Goal: Contribute content: Add original content to the website for others to see

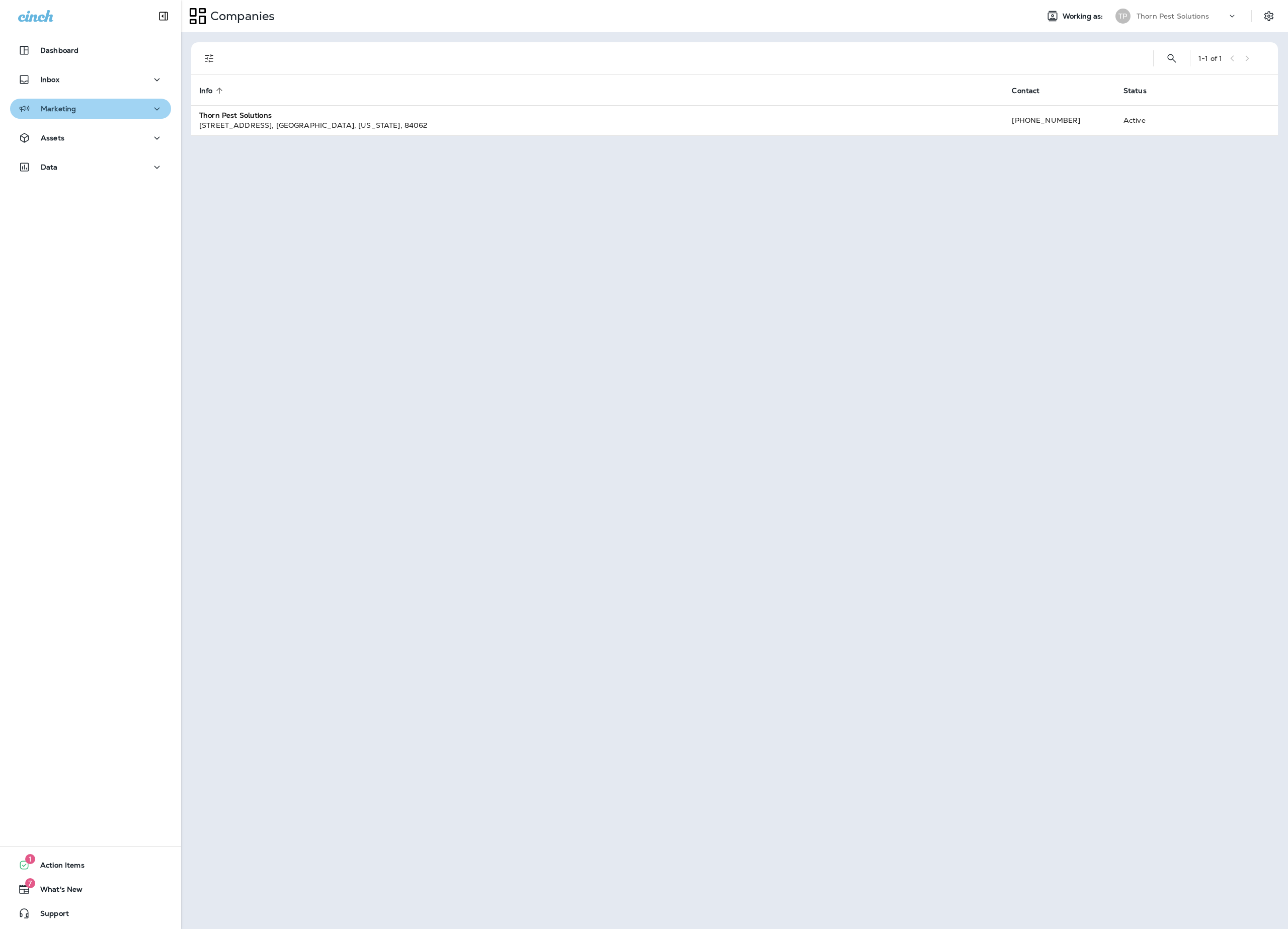
click at [151, 112] on icon "button" at bounding box center [157, 109] width 12 height 12
click at [151, 219] on icon "button" at bounding box center [157, 216] width 12 height 12
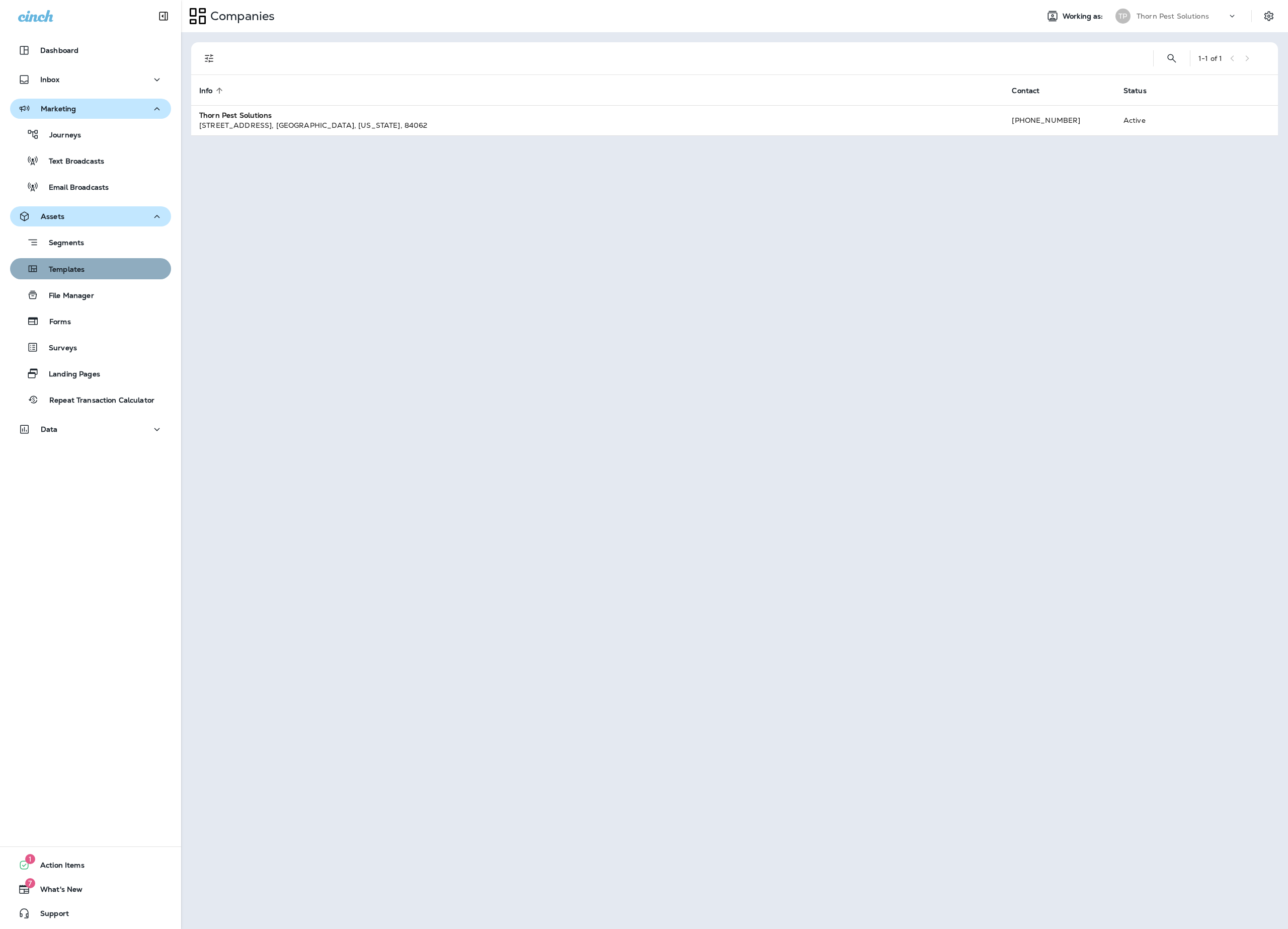
click at [111, 263] on div "Templates" at bounding box center [90, 268] width 153 height 15
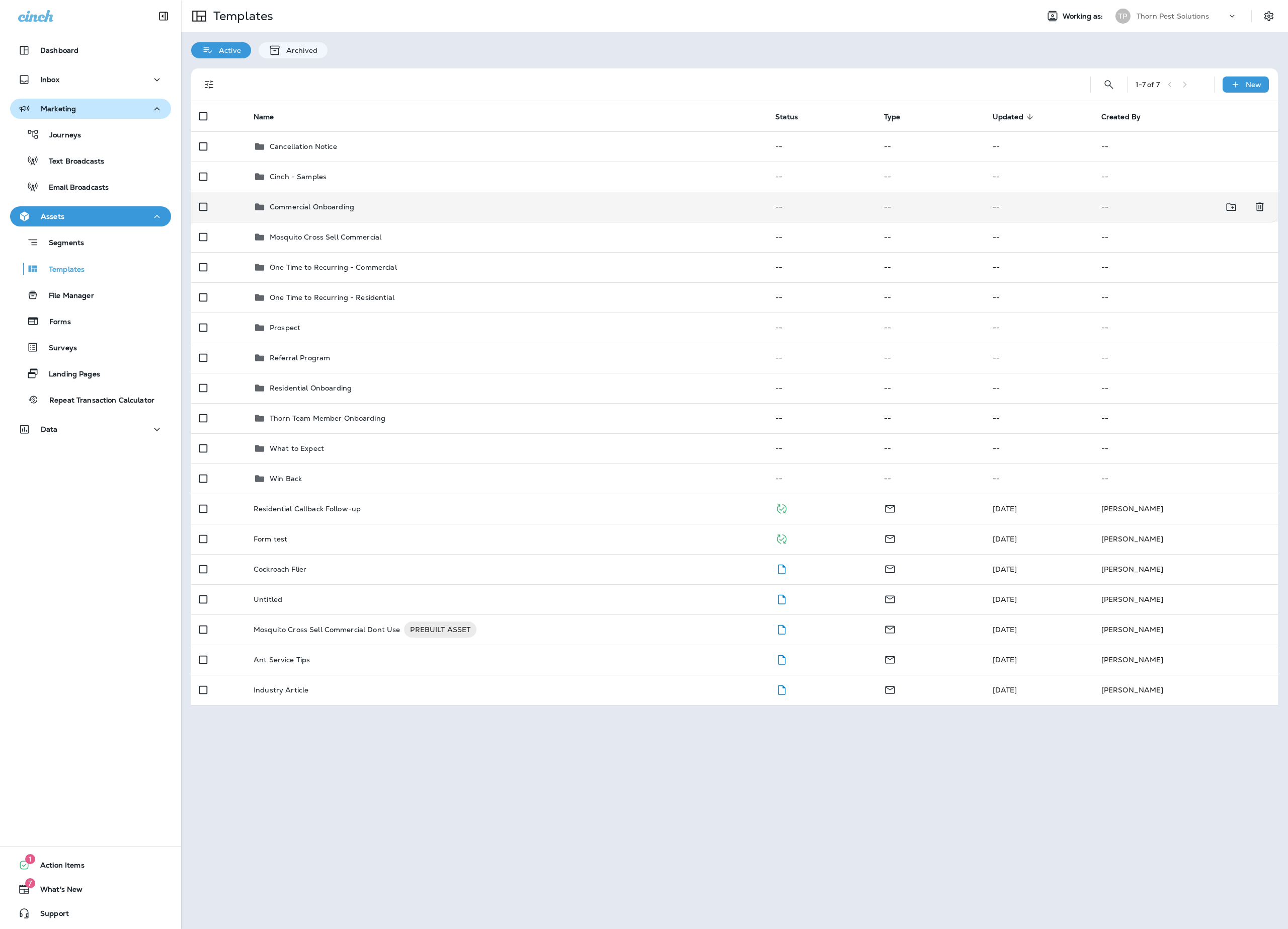
click at [421, 212] on div "Commercial Onboarding" at bounding box center [507, 207] width 506 height 12
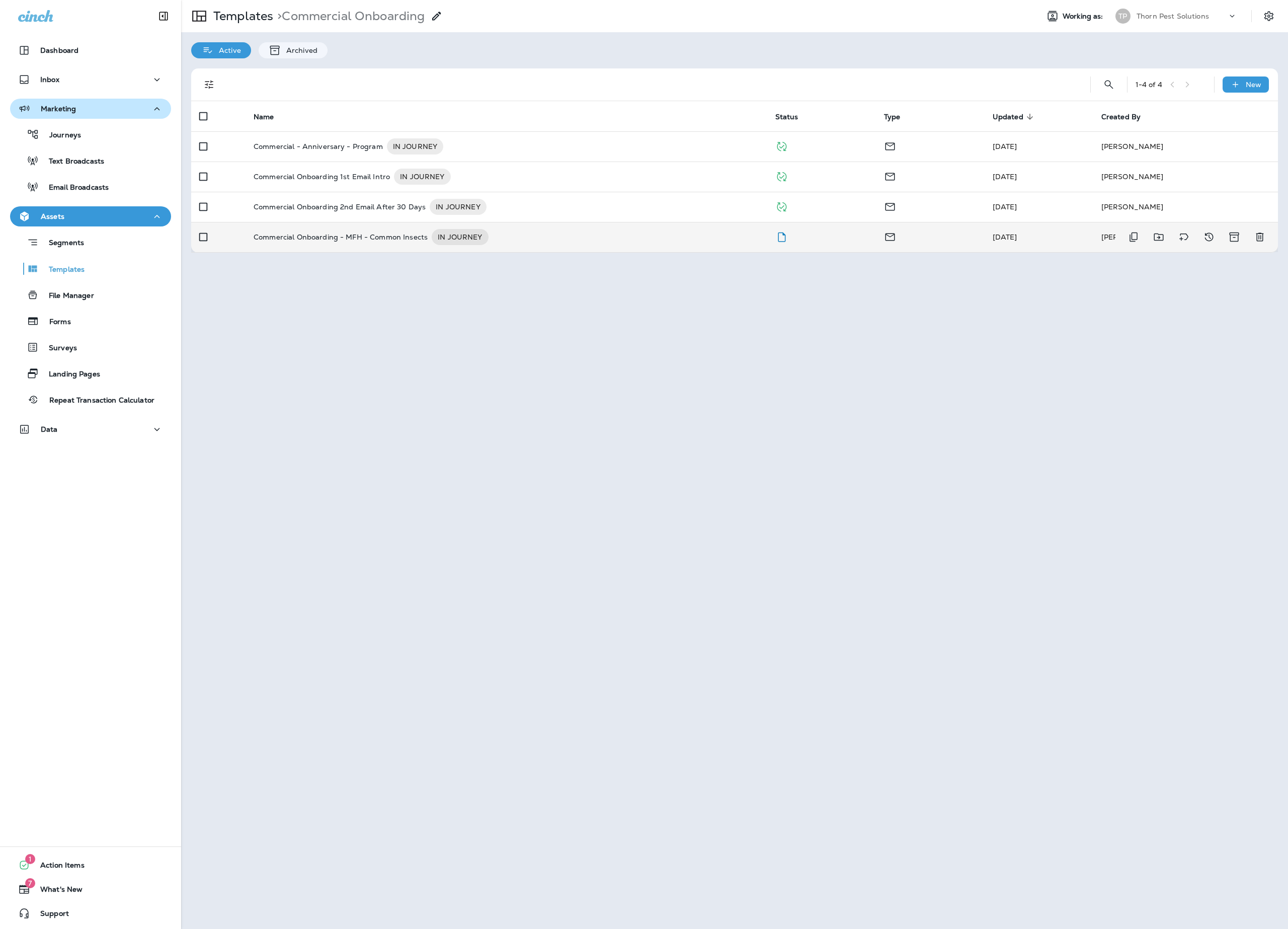
click at [420, 245] on p "Commercial Onboarding - MFH - Common Insects" at bounding box center [341, 237] width 174 height 16
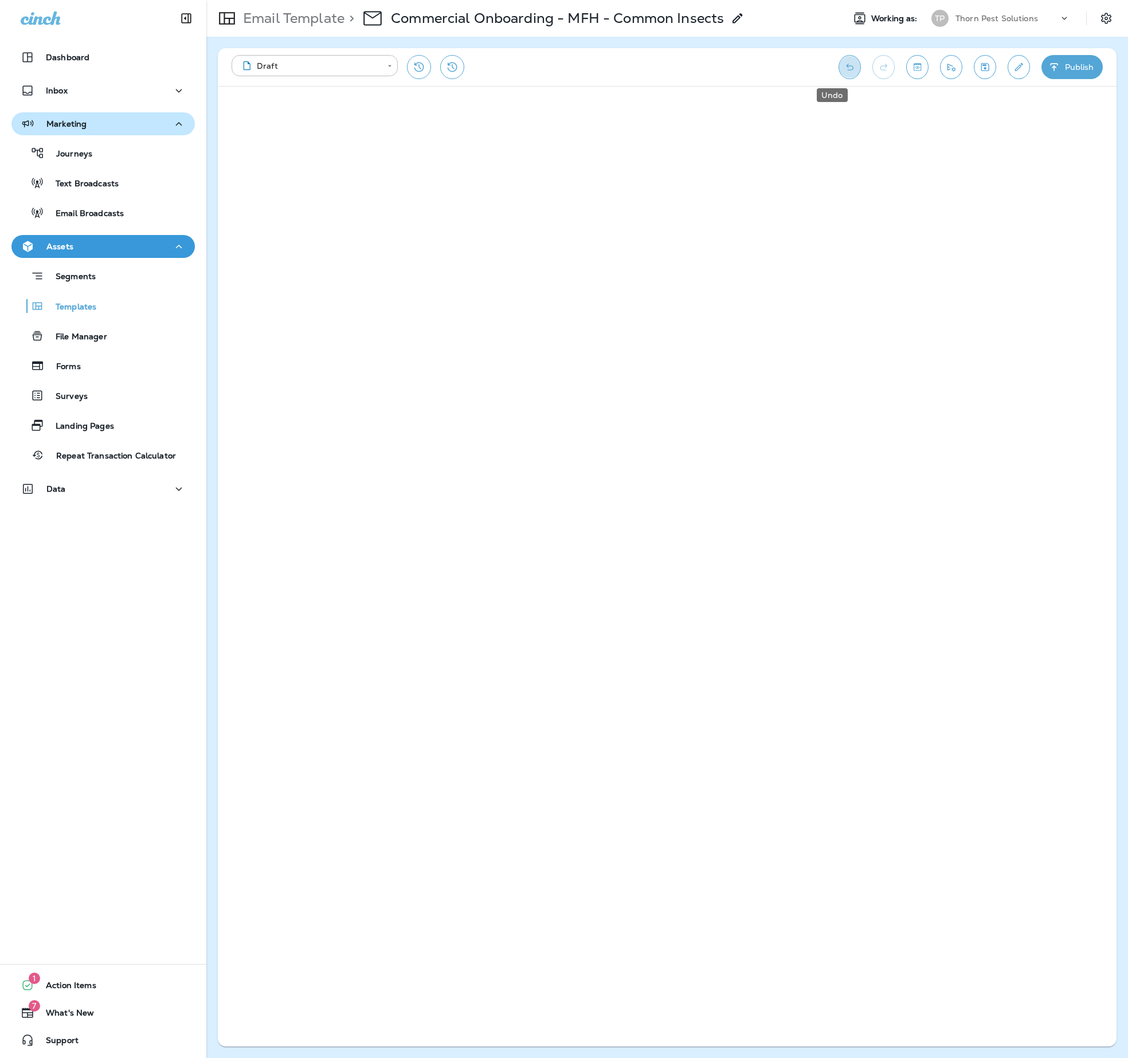
click at [843, 66] on icon "Undo" at bounding box center [849, 66] width 12 height 11
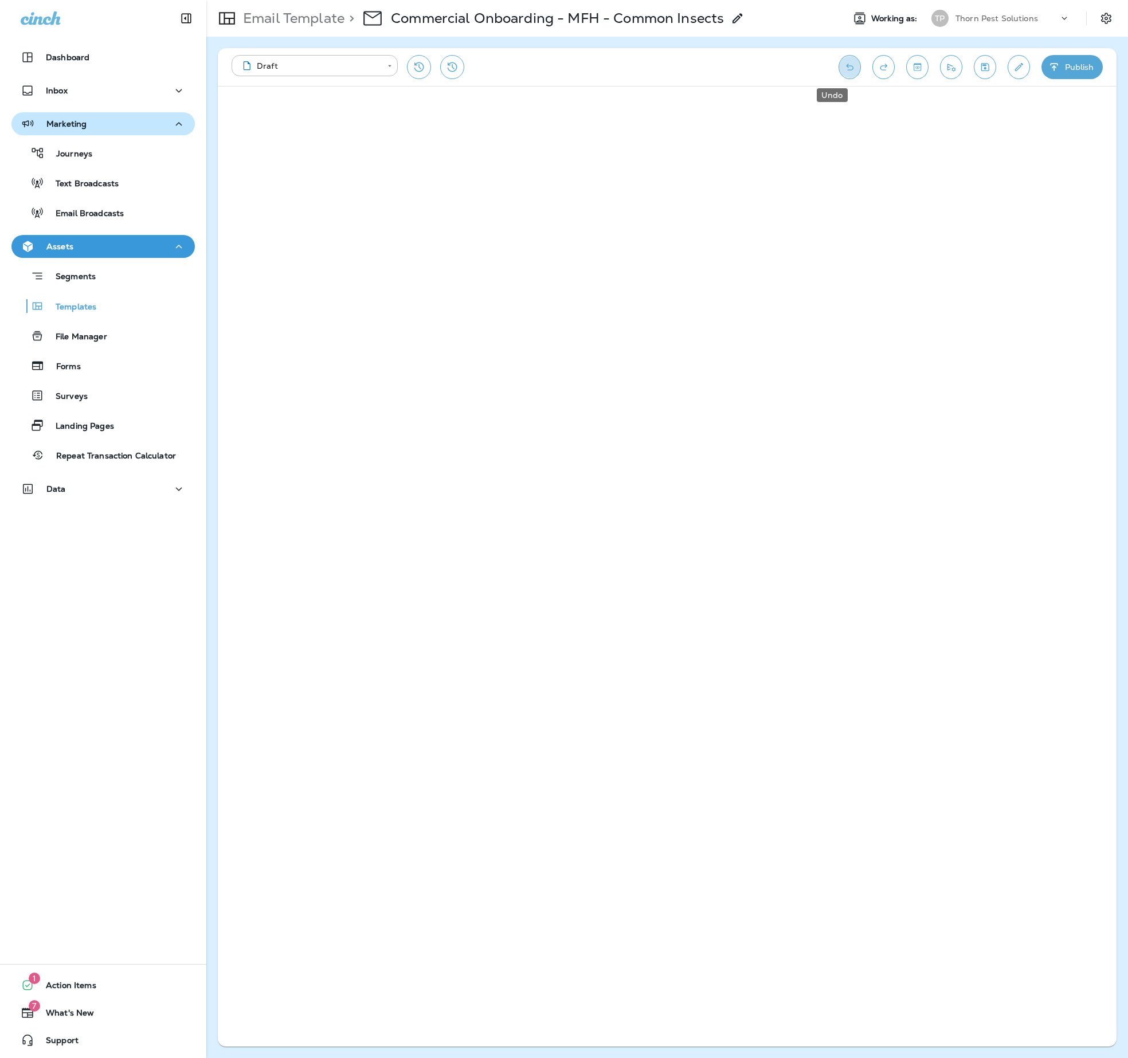
click at [843, 66] on icon "Undo" at bounding box center [849, 66] width 12 height 11
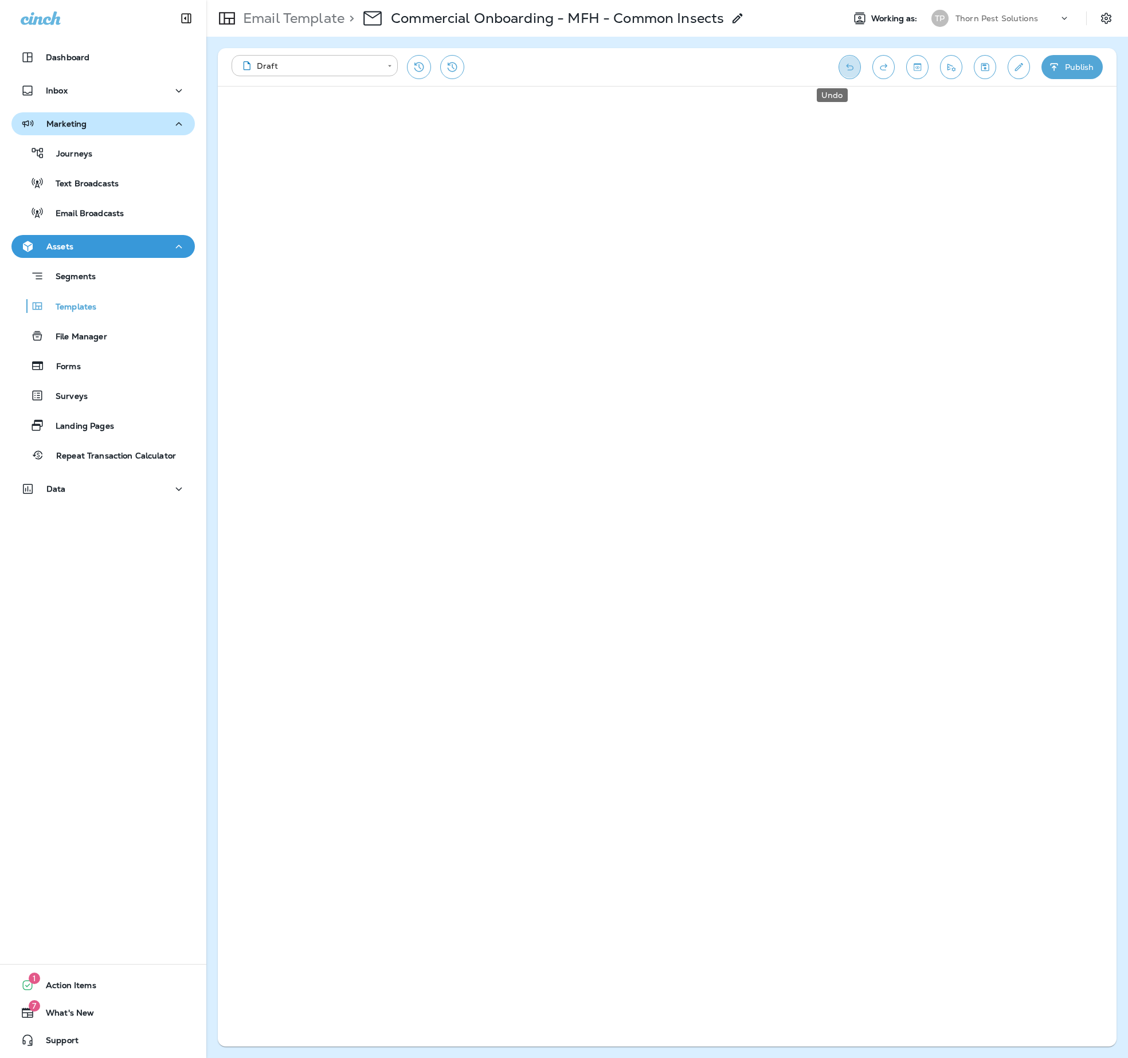
click at [843, 66] on icon "Undo" at bounding box center [849, 66] width 12 height 11
click at [843, 65] on icon "Undo" at bounding box center [849, 66] width 12 height 11
click at [846, 65] on icon "Undo" at bounding box center [849, 67] width 7 height 7
click at [846, 66] on icon "Undo" at bounding box center [849, 67] width 7 height 7
click at [906, 66] on button "Toggle preview" at bounding box center [917, 67] width 22 height 24
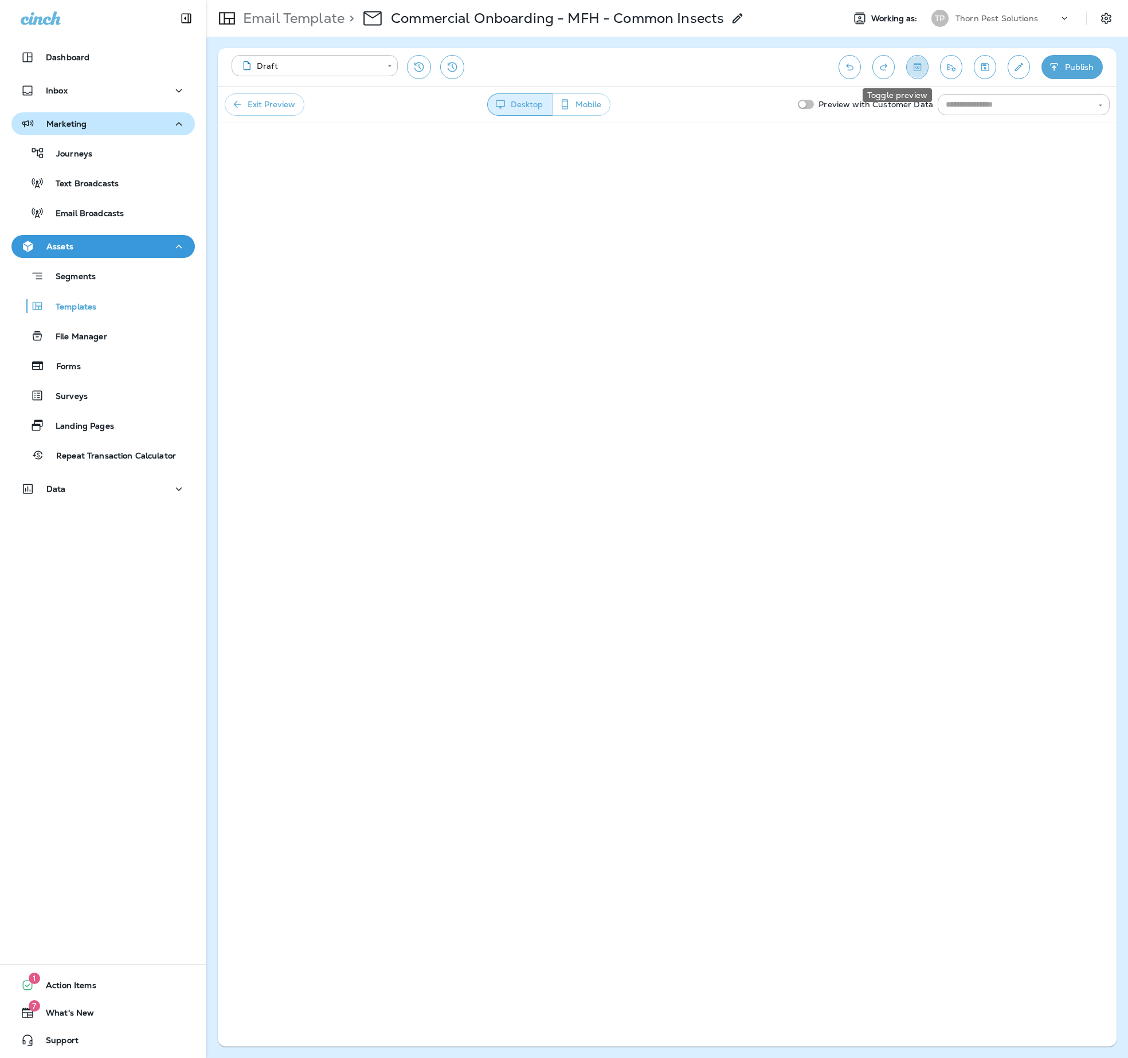
click at [906, 60] on button "Toggle preview" at bounding box center [917, 67] width 22 height 24
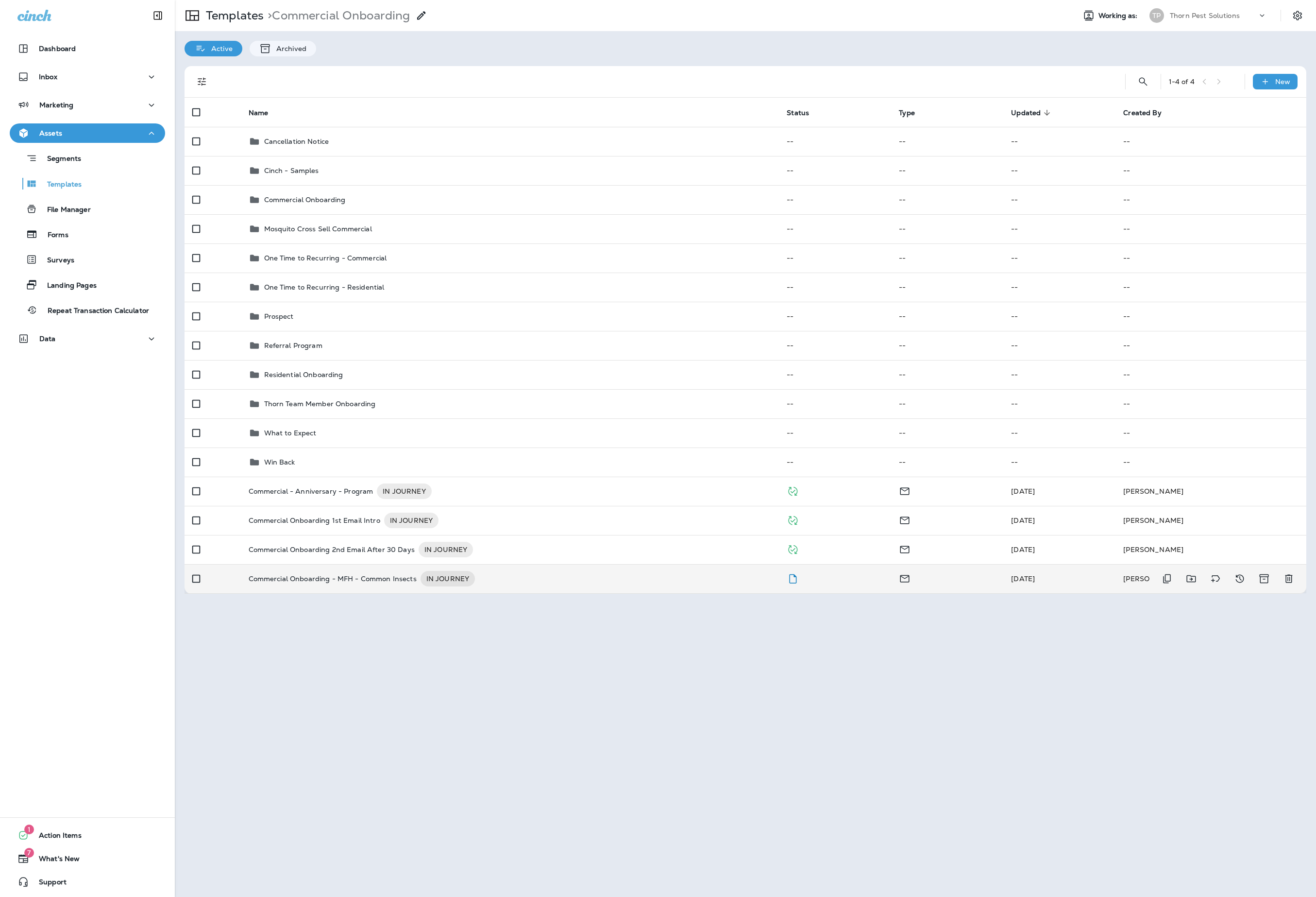
click at [389, 587] on p "Commercial Onboarding - MFH - Common Insects" at bounding box center [332, 578] width 168 height 15
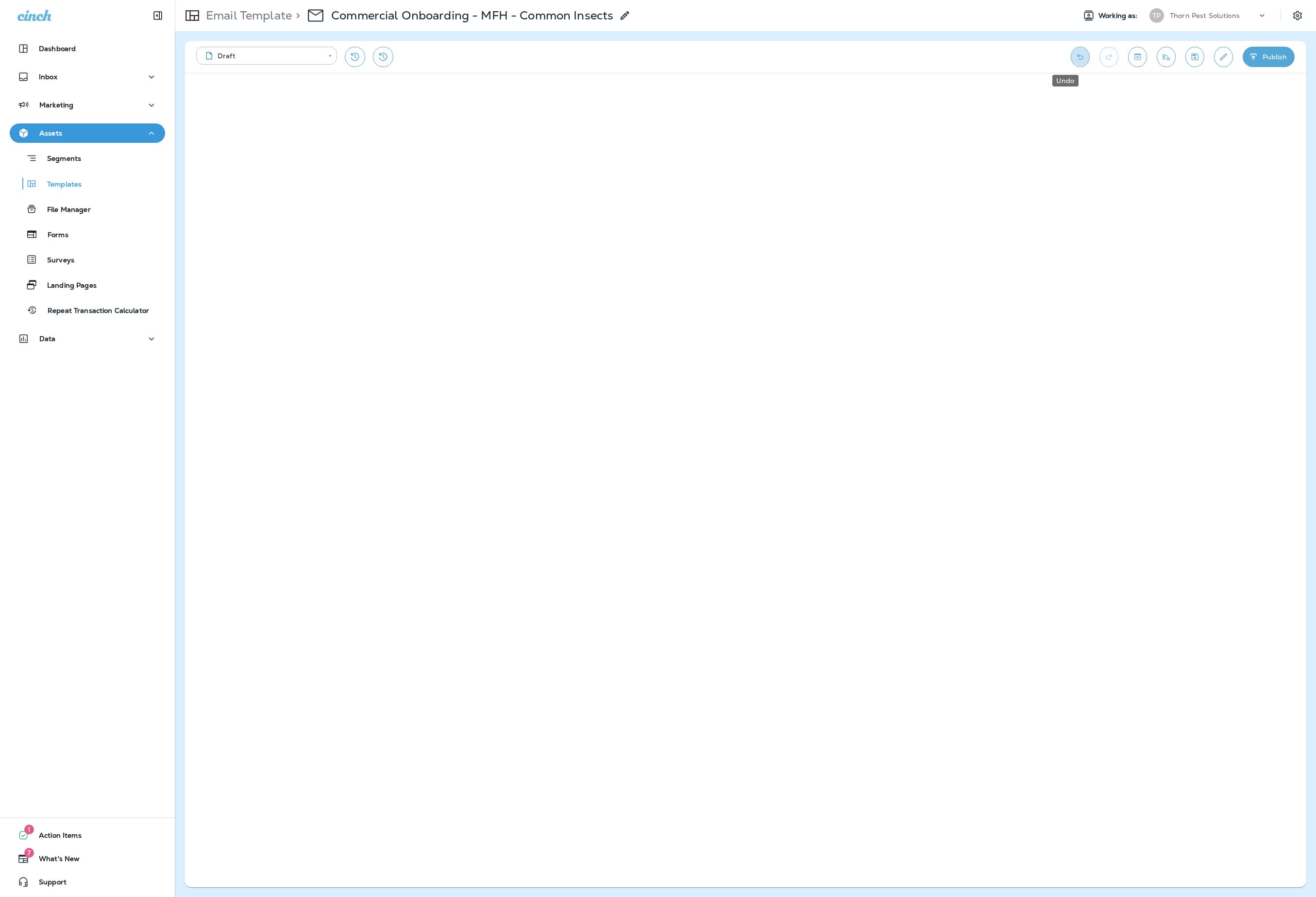
click at [955, 52] on button "Undo" at bounding box center [1080, 57] width 19 height 20
click at [955, 58] on icon "Undo" at bounding box center [1080, 56] width 10 height 9
click at [955, 56] on icon "Undo" at bounding box center [1080, 56] width 10 height 9
click at [955, 58] on icon "Undo" at bounding box center [1080, 57] width 6 height 6
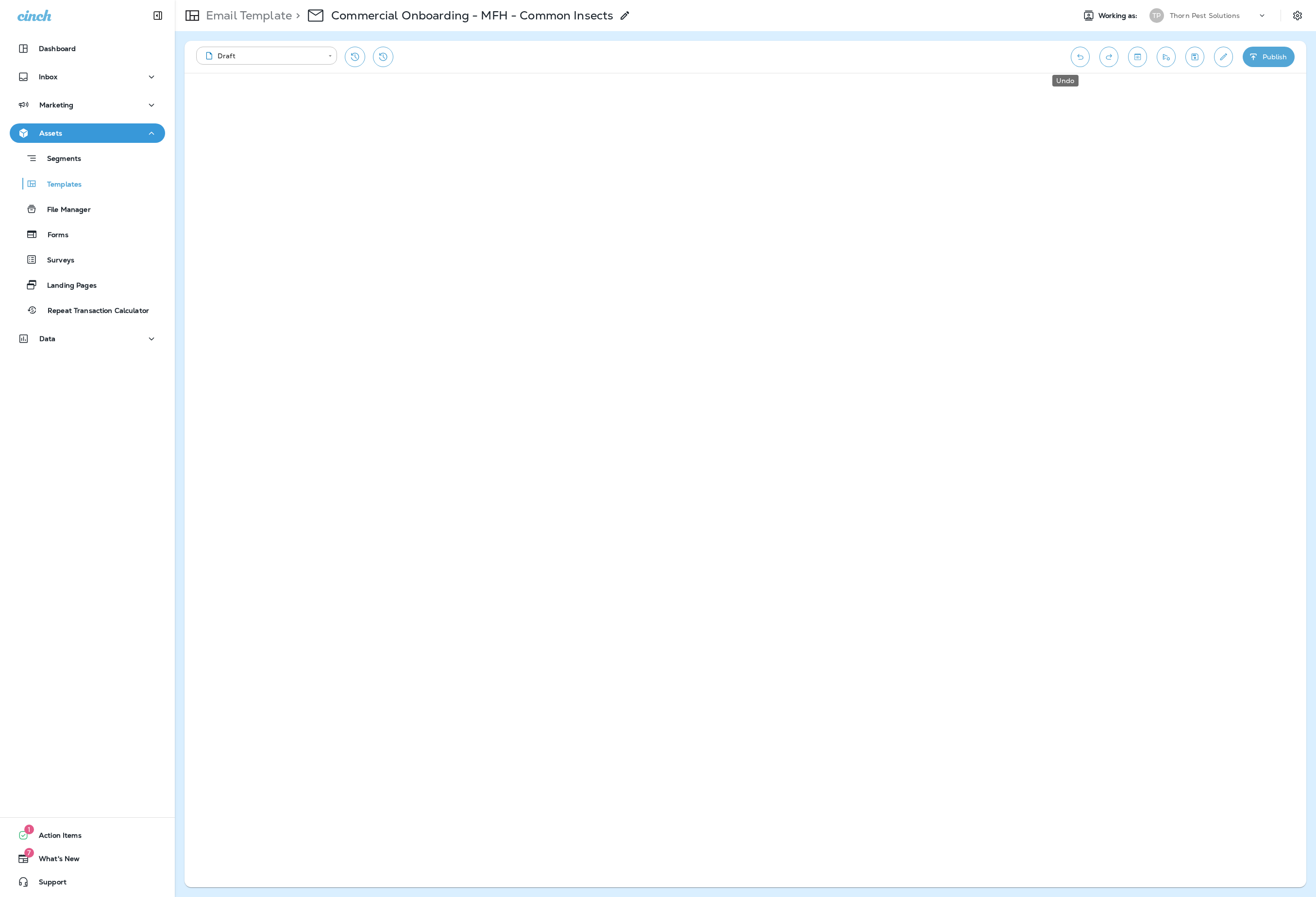
click at [955, 58] on icon "Undo" at bounding box center [1080, 57] width 6 height 6
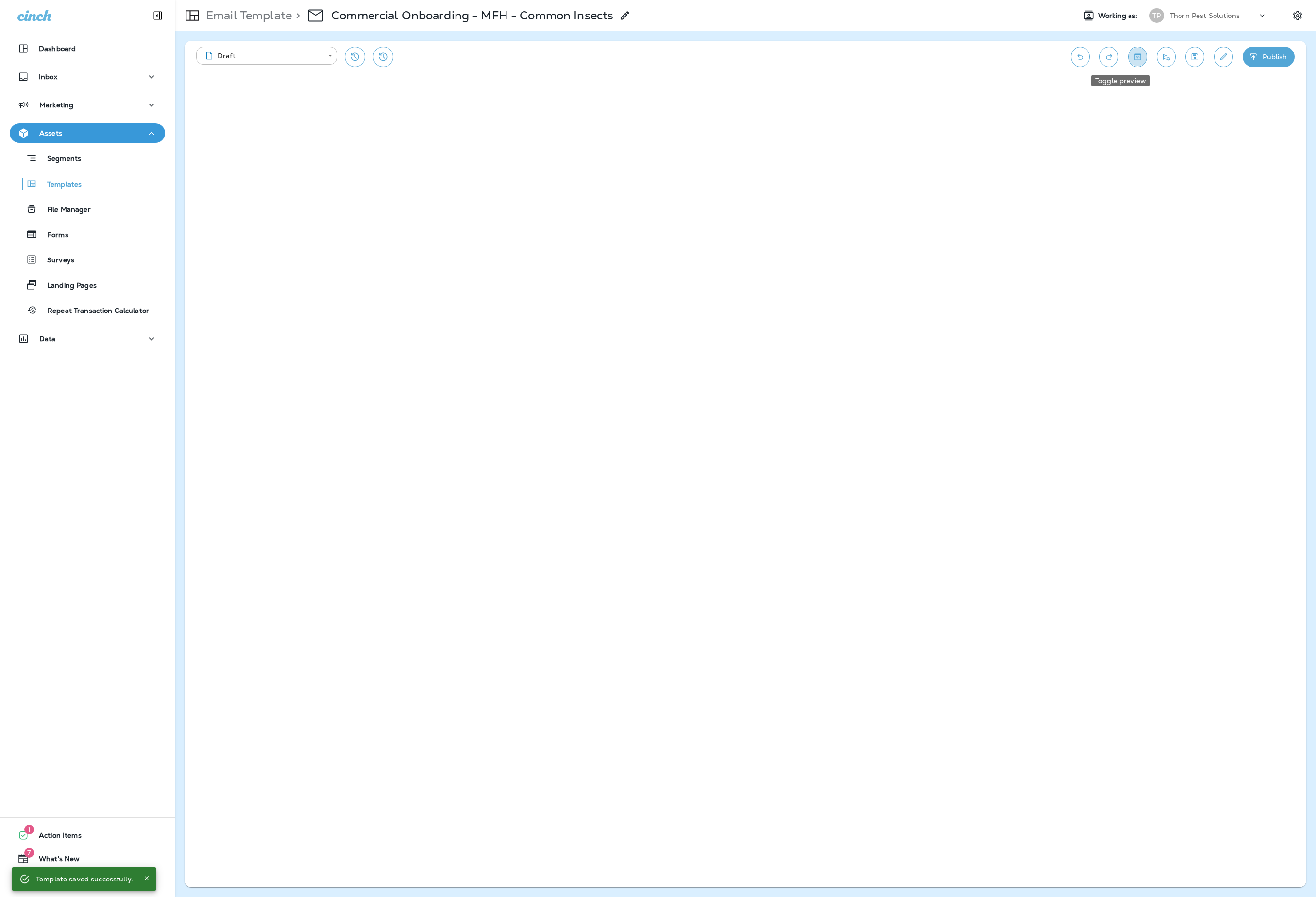
click at [955, 65] on button "Toggle preview" at bounding box center [1137, 57] width 19 height 20
click at [955, 58] on icon "Toggle preview" at bounding box center [1137, 56] width 10 height 9
click at [955, 62] on button "Undo" at bounding box center [1080, 57] width 19 height 20
click at [955, 55] on icon "Undo" at bounding box center [1080, 56] width 10 height 9
click at [955, 58] on icon "Undo" at bounding box center [1080, 56] width 10 height 9
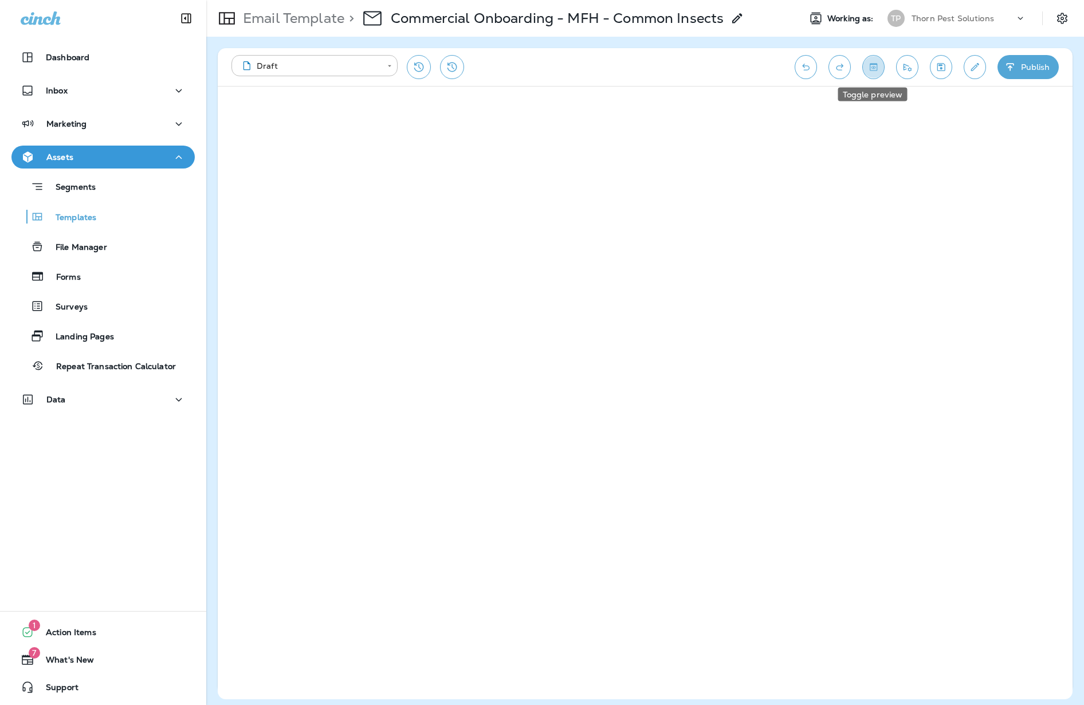
click at [878, 69] on icon "Toggle preview" at bounding box center [873, 66] width 12 height 11
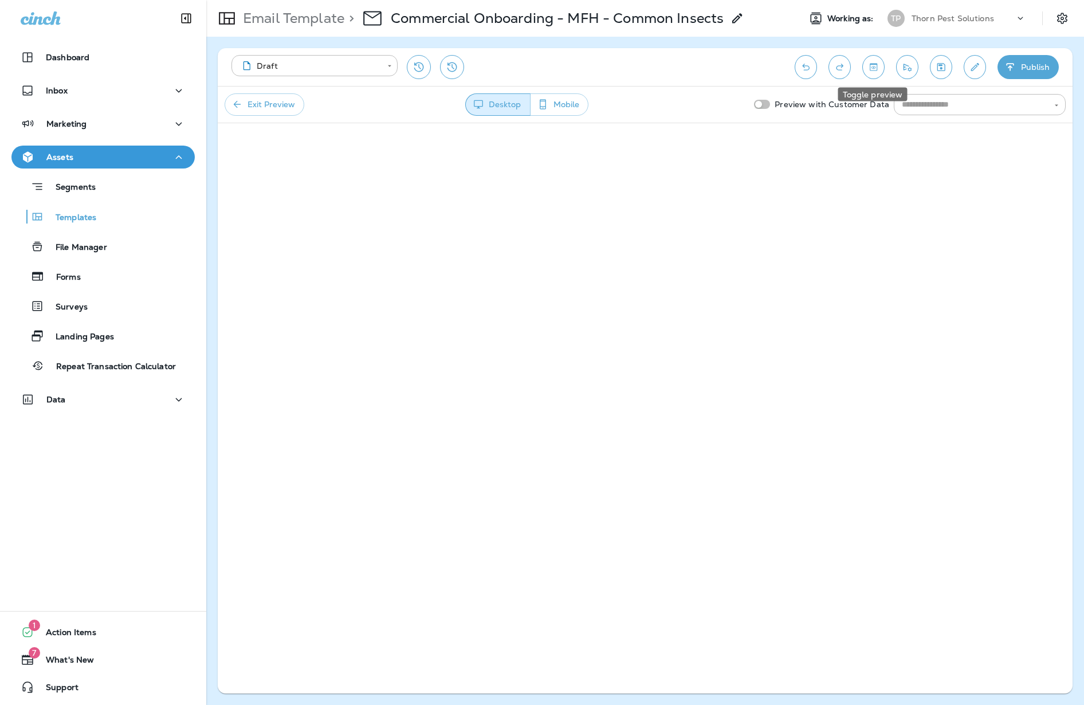
click at [875, 70] on icon "Toggle preview" at bounding box center [873, 66] width 7 height 7
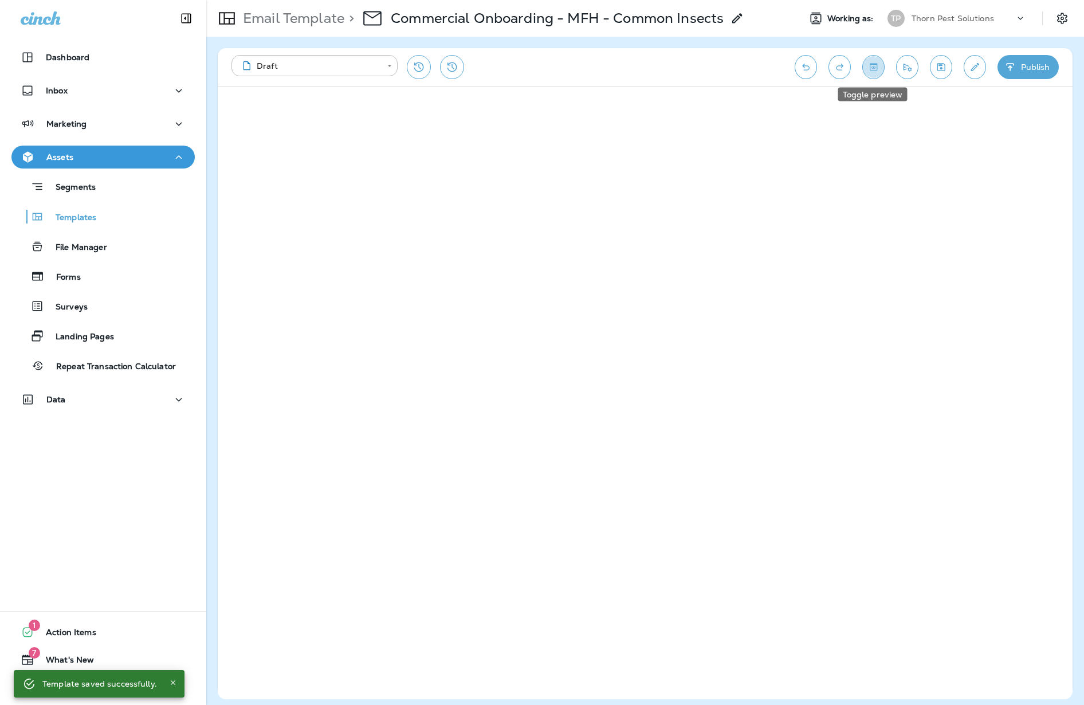
click at [880, 70] on button "Toggle preview" at bounding box center [873, 67] width 22 height 24
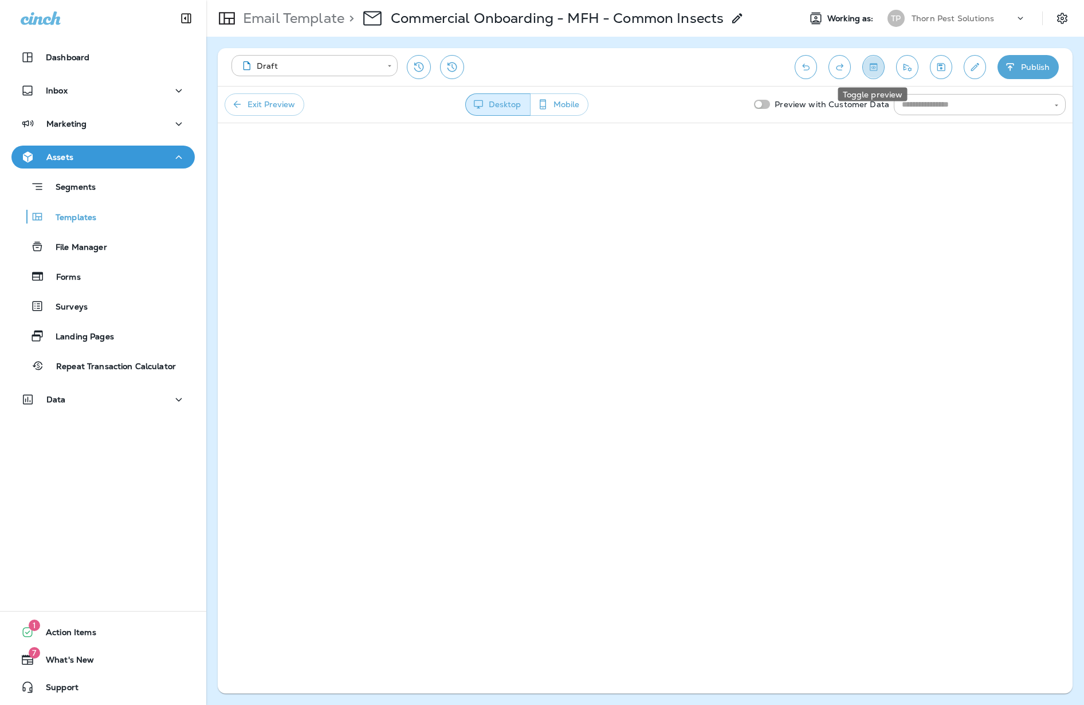
click at [877, 68] on icon "Toggle preview" at bounding box center [873, 66] width 12 height 11
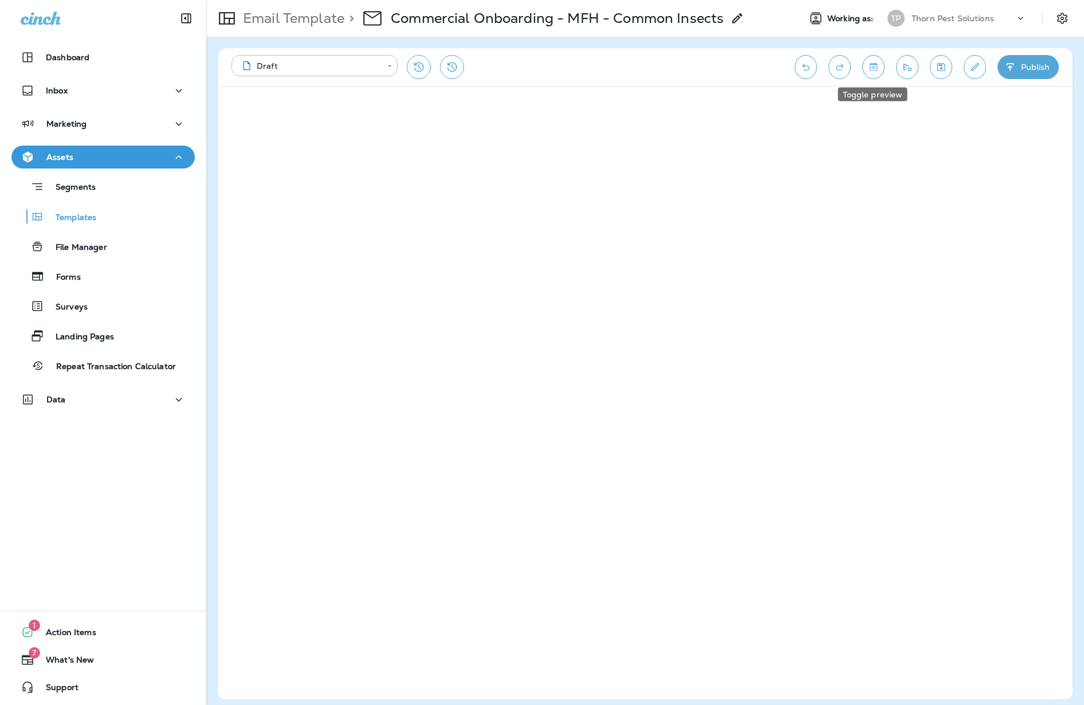
click at [870, 65] on icon "Toggle preview" at bounding box center [873, 66] width 7 height 7
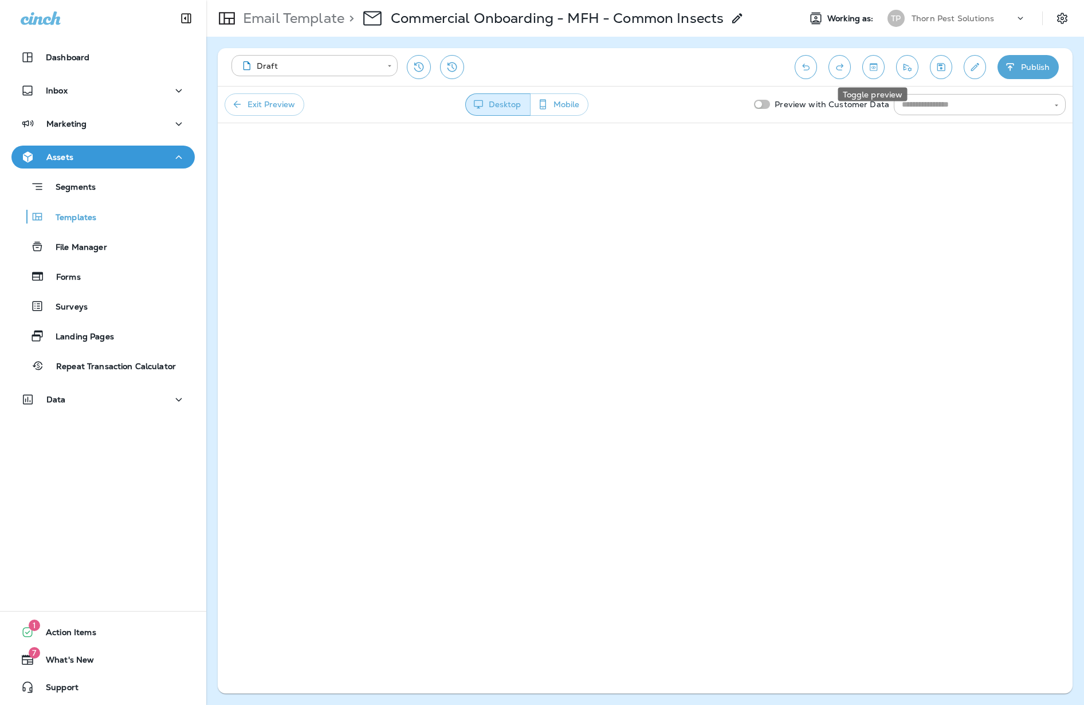
click at [881, 70] on button "Toggle preview" at bounding box center [873, 67] width 22 height 24
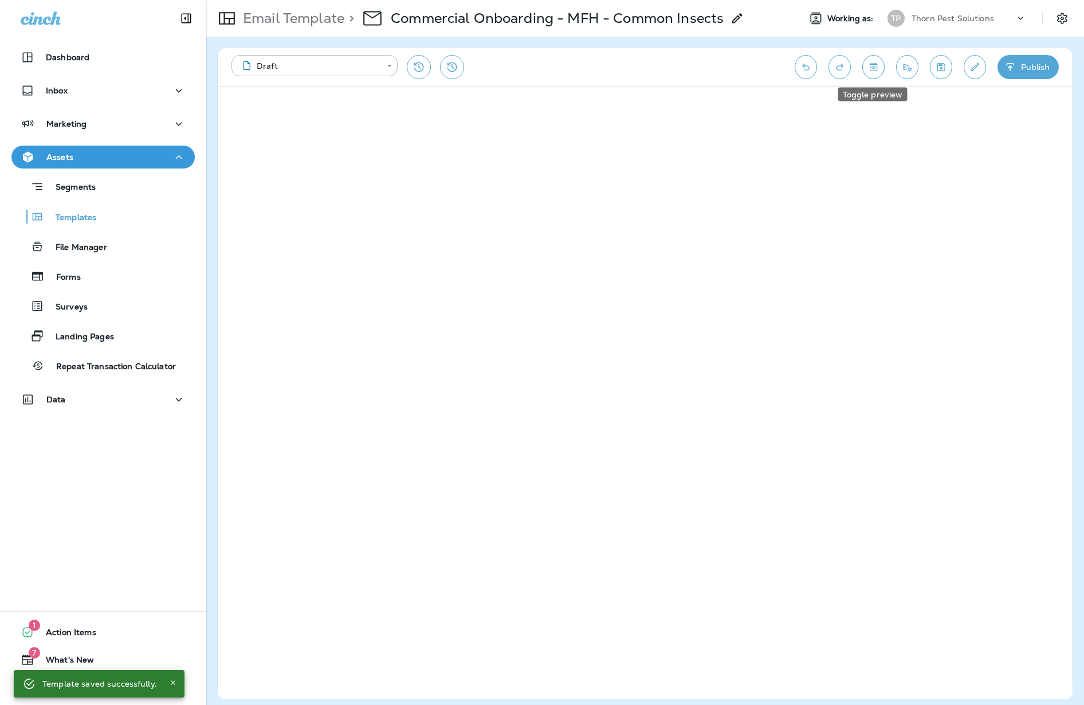
click at [881, 68] on button "Toggle preview" at bounding box center [873, 67] width 22 height 24
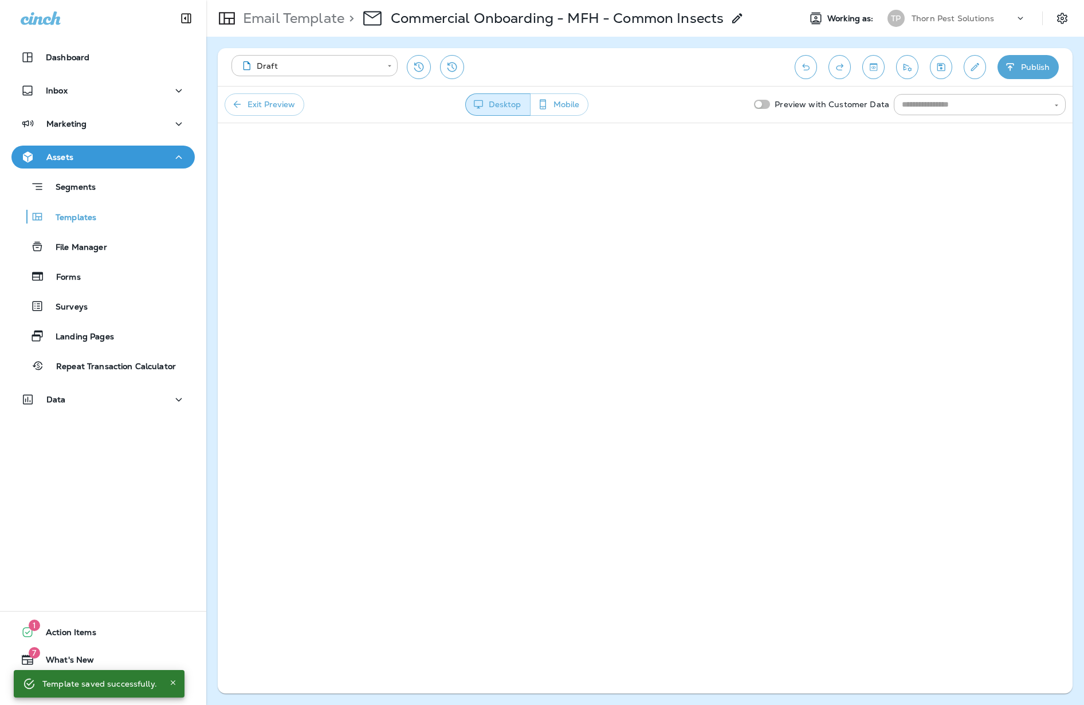
click at [890, 65] on div "**********" at bounding box center [645, 67] width 855 height 38
click at [880, 66] on button "Toggle preview" at bounding box center [873, 67] width 22 height 24
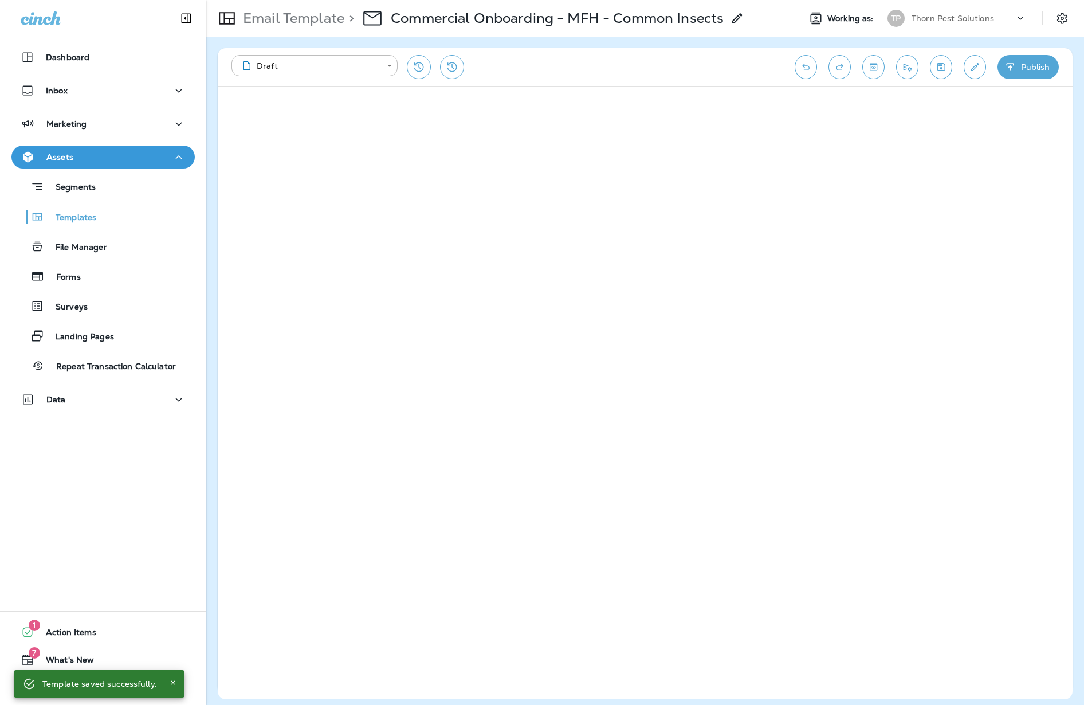
scroll to position [29, 0]
click at [877, 61] on icon "Toggle preview" at bounding box center [873, 66] width 12 height 11
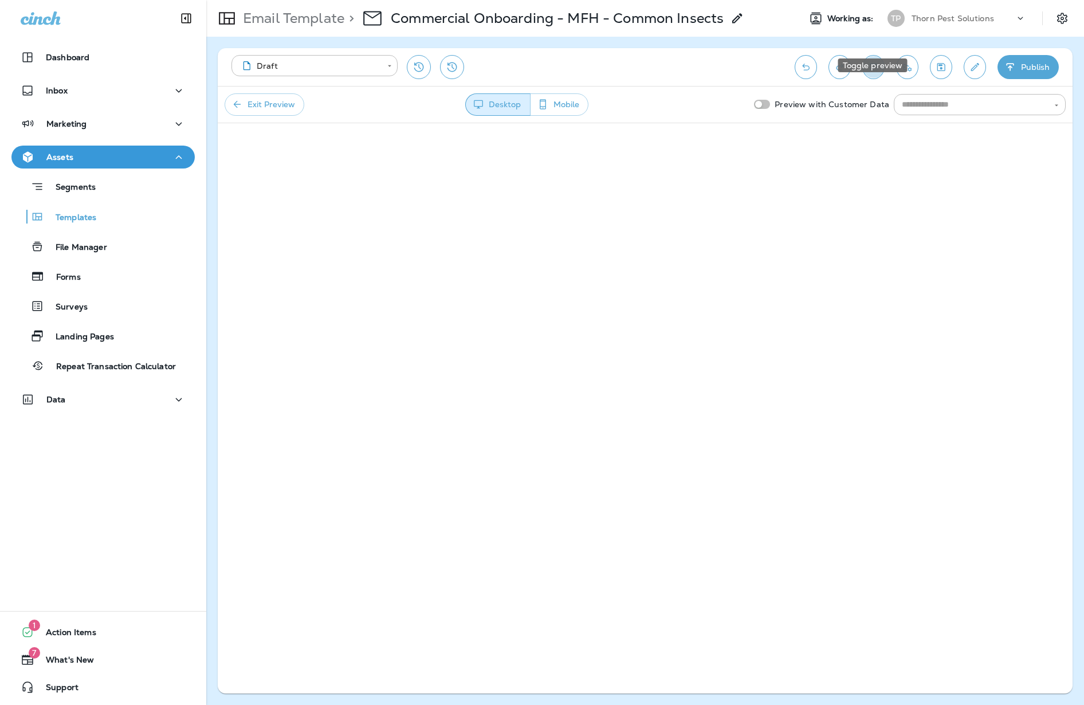
click at [877, 61] on icon "Toggle preview" at bounding box center [873, 66] width 12 height 11
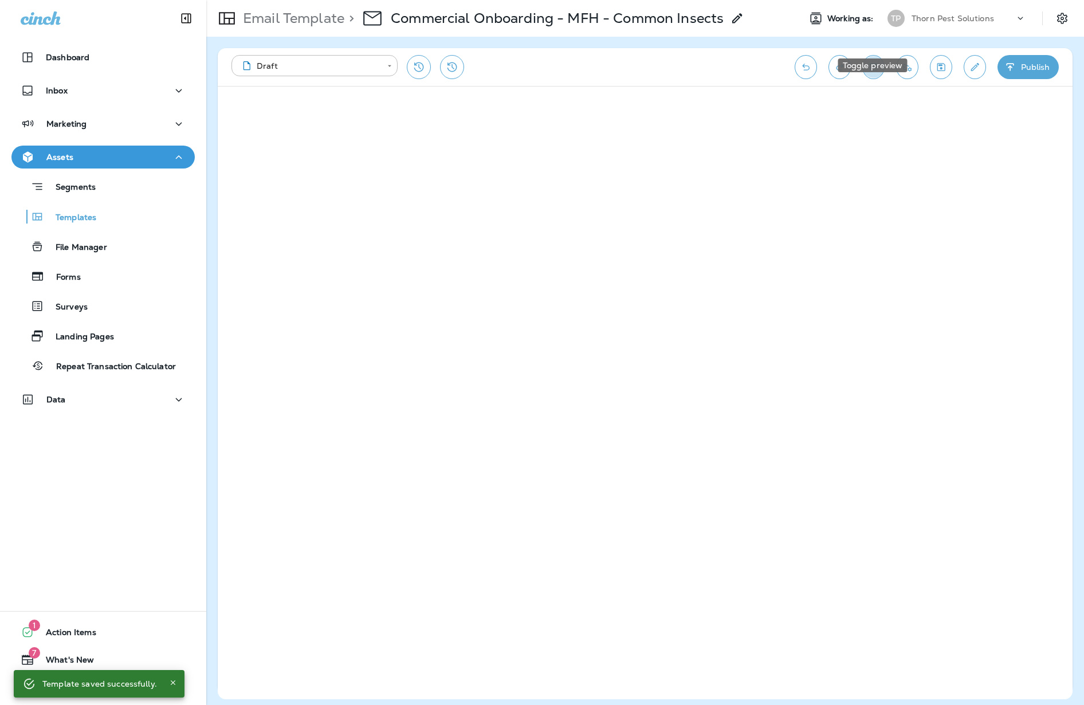
click at [871, 55] on button "Toggle preview" at bounding box center [873, 67] width 22 height 24
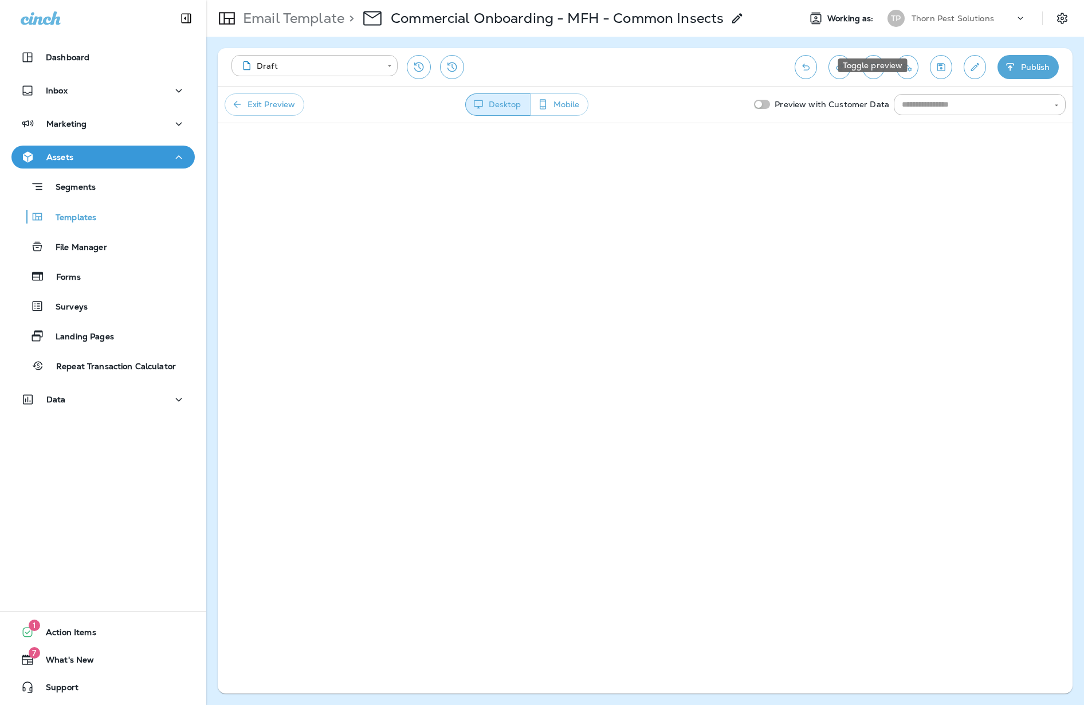
click at [879, 55] on button "Toggle preview" at bounding box center [873, 67] width 22 height 24
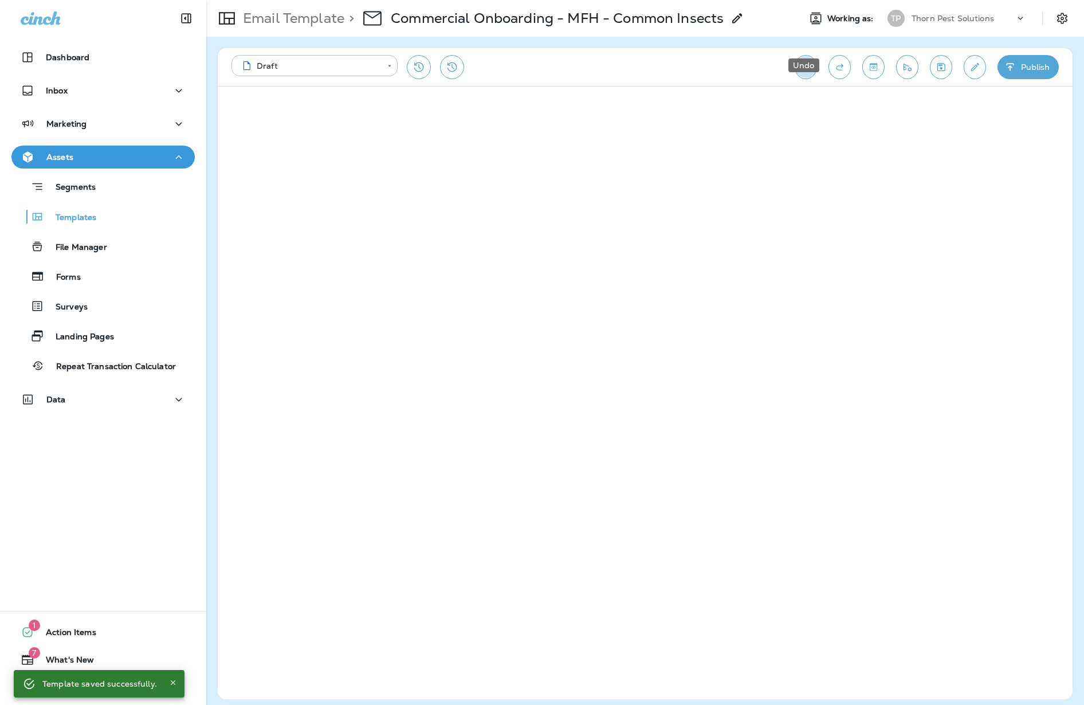
click at [803, 61] on icon "Undo" at bounding box center [806, 66] width 12 height 11
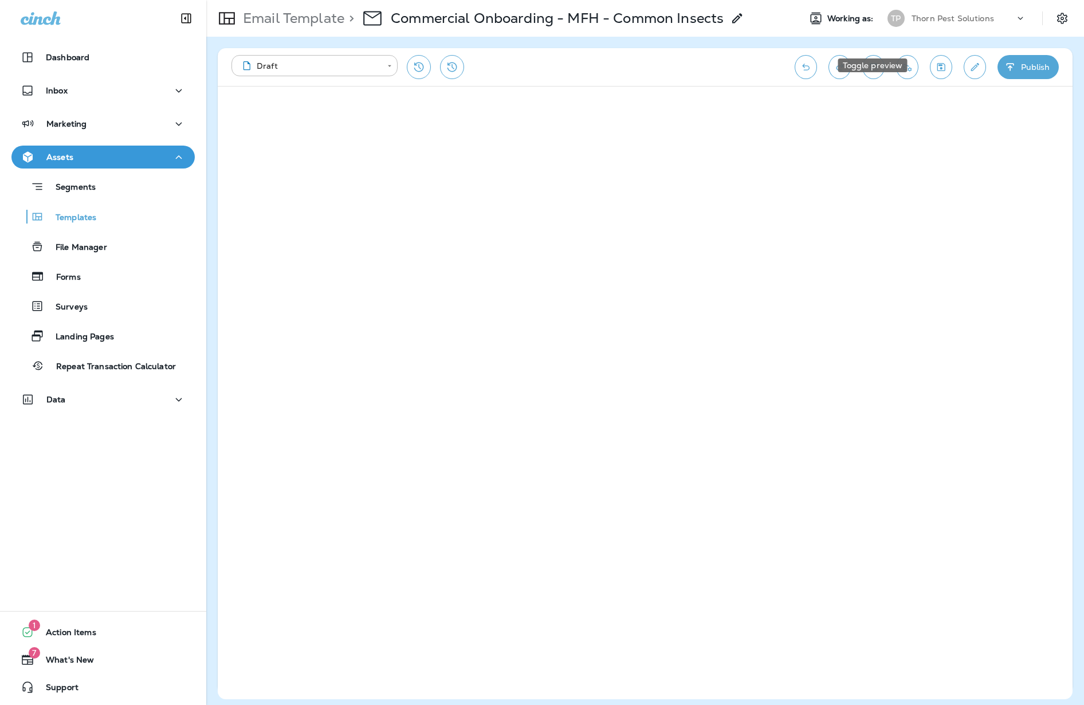
click at [871, 63] on icon "Toggle preview" at bounding box center [873, 66] width 7 height 7
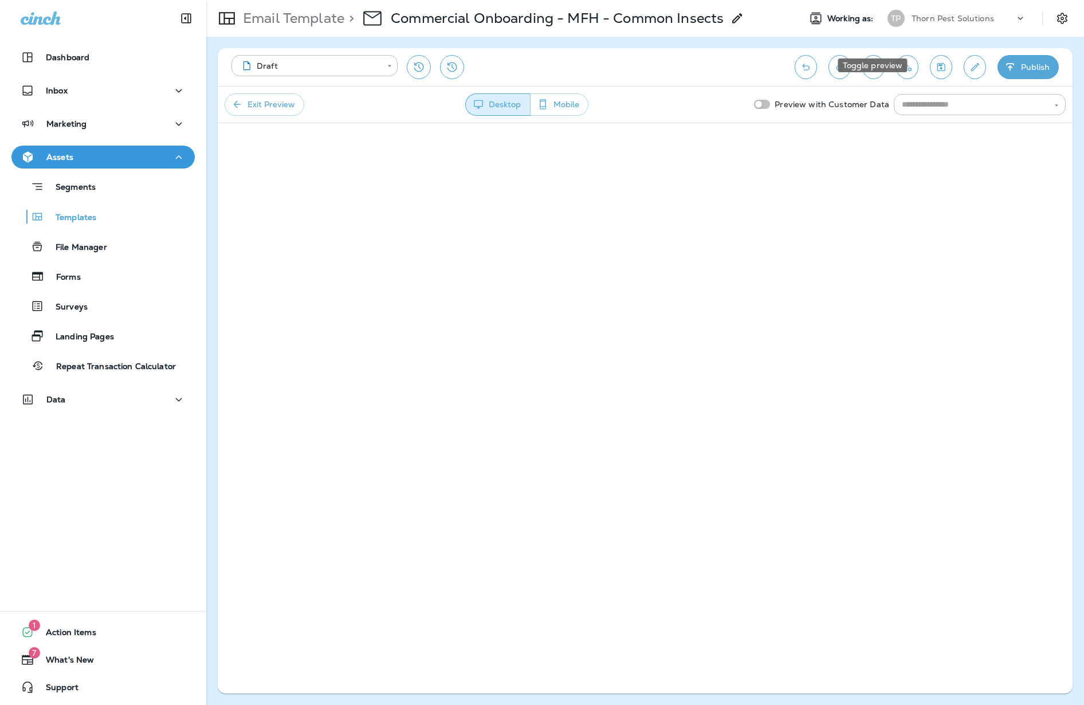
click at [878, 61] on icon "Toggle preview" at bounding box center [873, 66] width 12 height 11
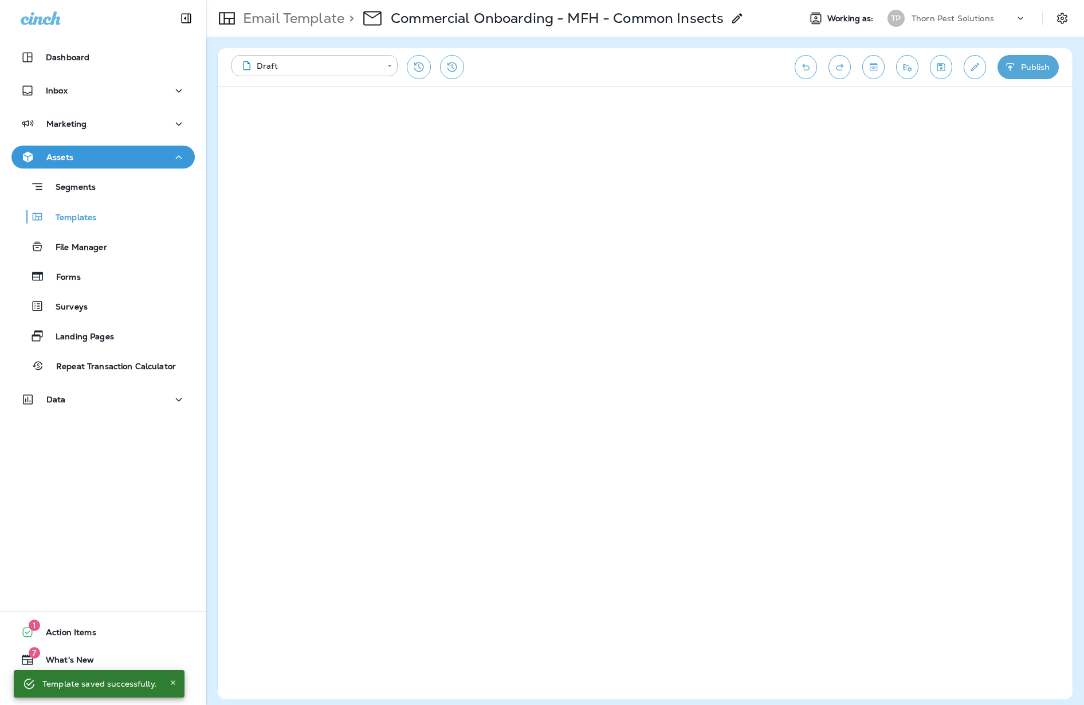
click at [801, 61] on icon "Undo" at bounding box center [806, 66] width 12 height 11
click at [803, 61] on icon "Undo" at bounding box center [806, 66] width 12 height 11
click at [935, 61] on icon "Save" at bounding box center [941, 66] width 12 height 11
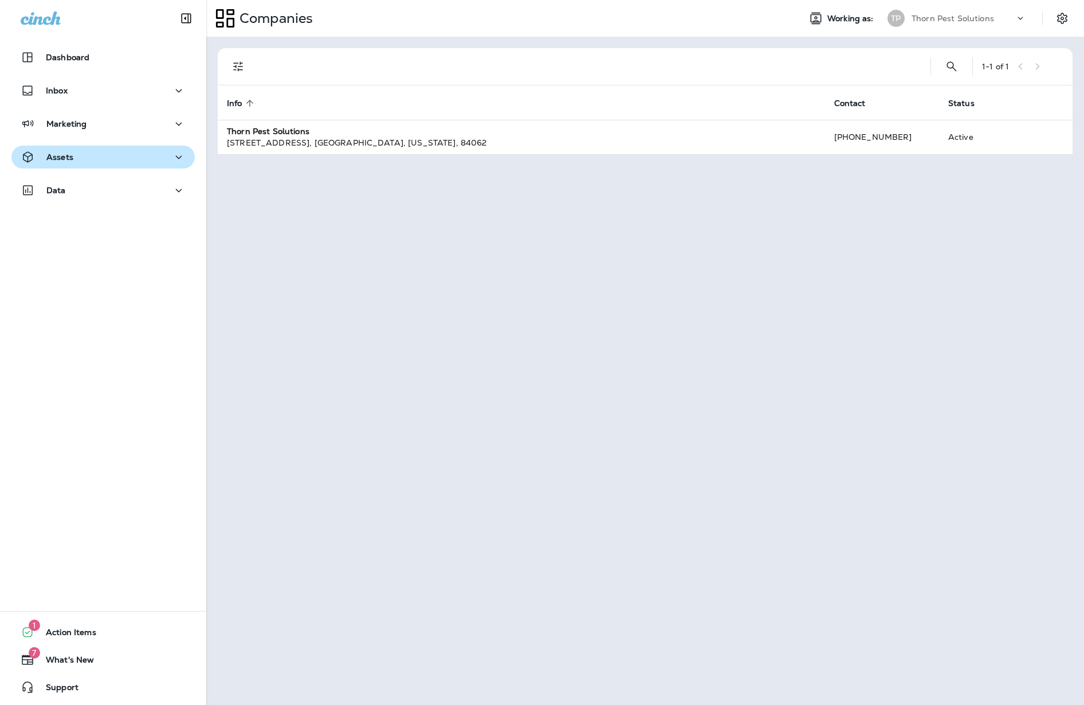
click at [175, 152] on icon "button" at bounding box center [179, 157] width 14 height 14
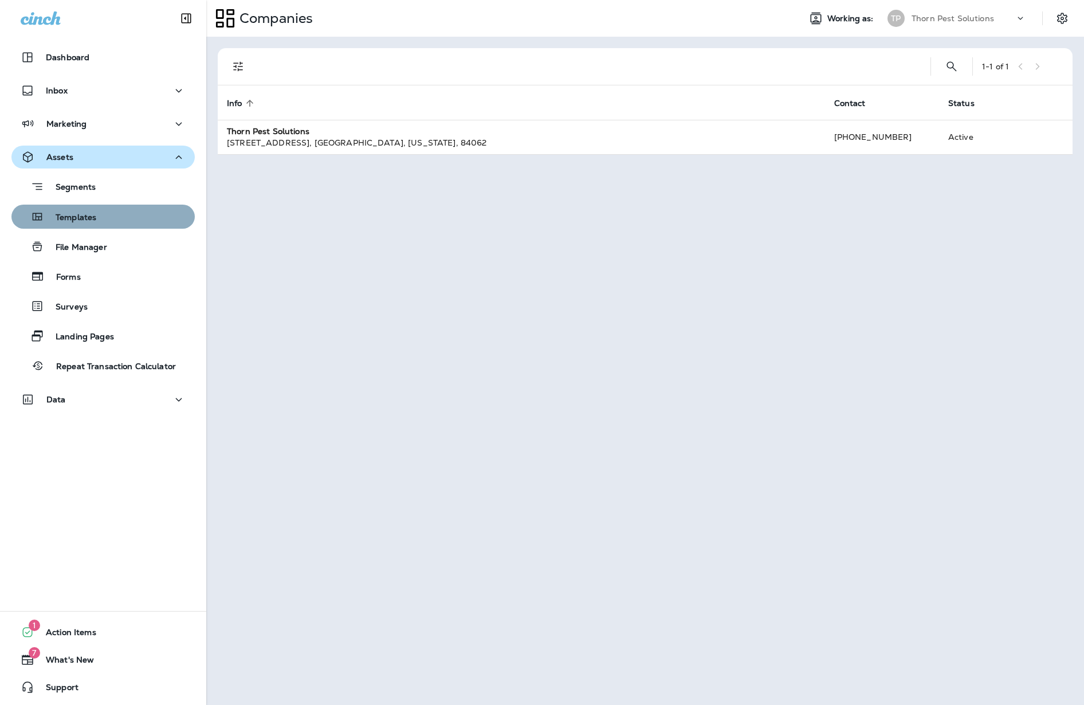
click at [131, 211] on div "Templates" at bounding box center [103, 216] width 174 height 17
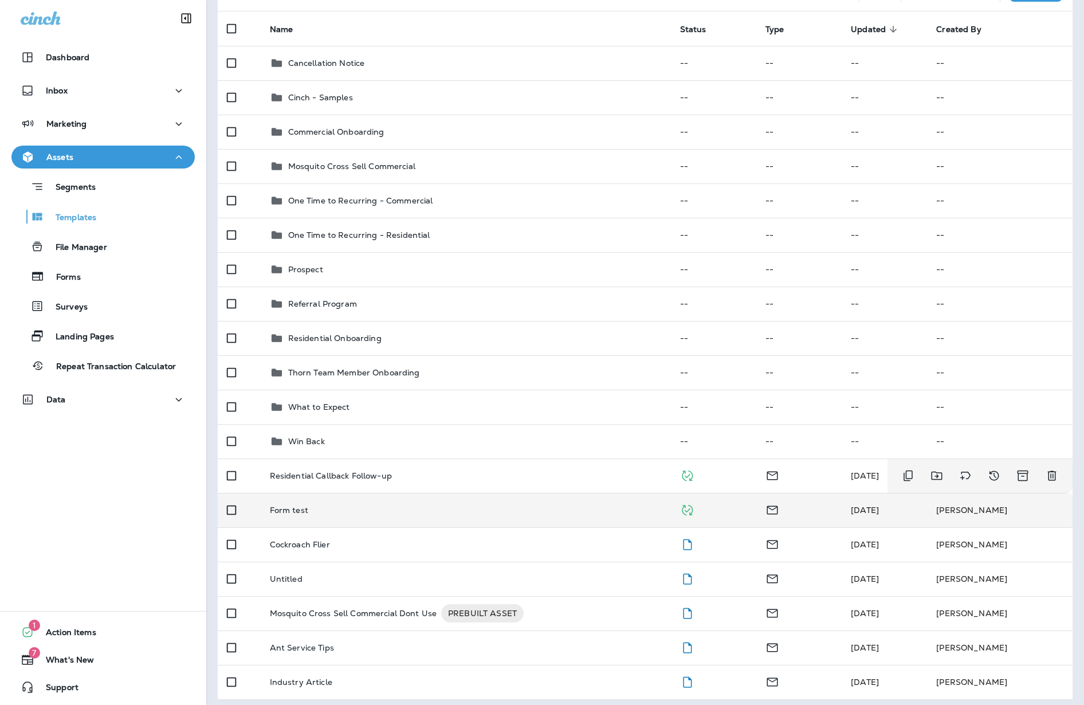
scroll to position [103, 0]
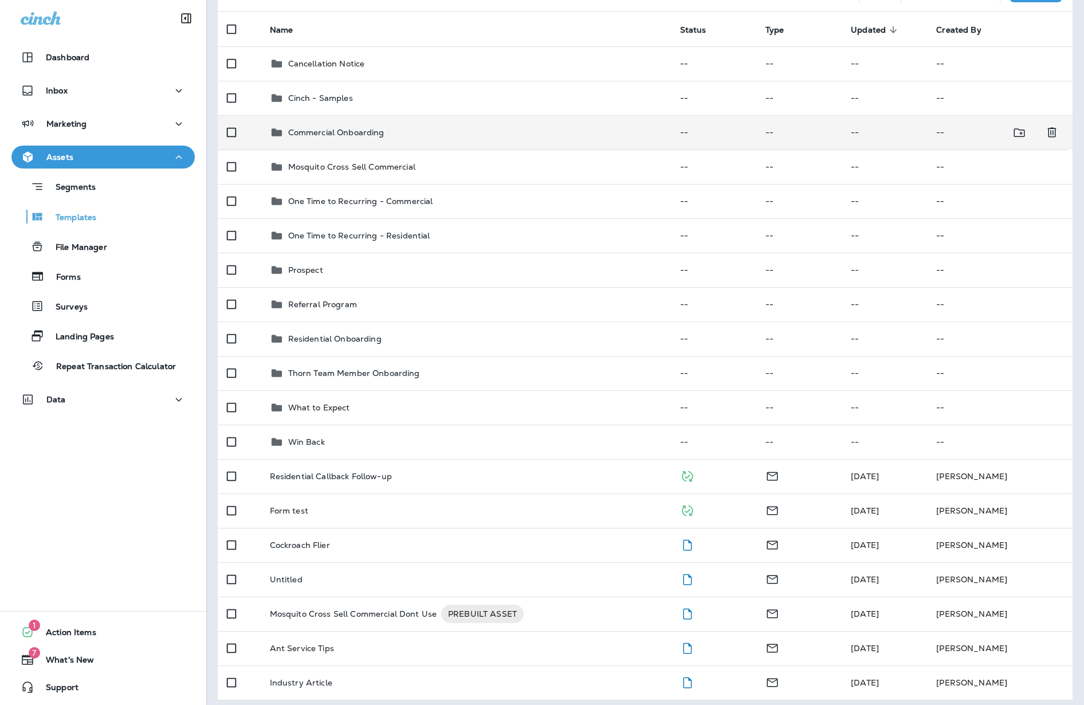
click at [345, 116] on td "Commercial Onboarding" at bounding box center [466, 132] width 410 height 34
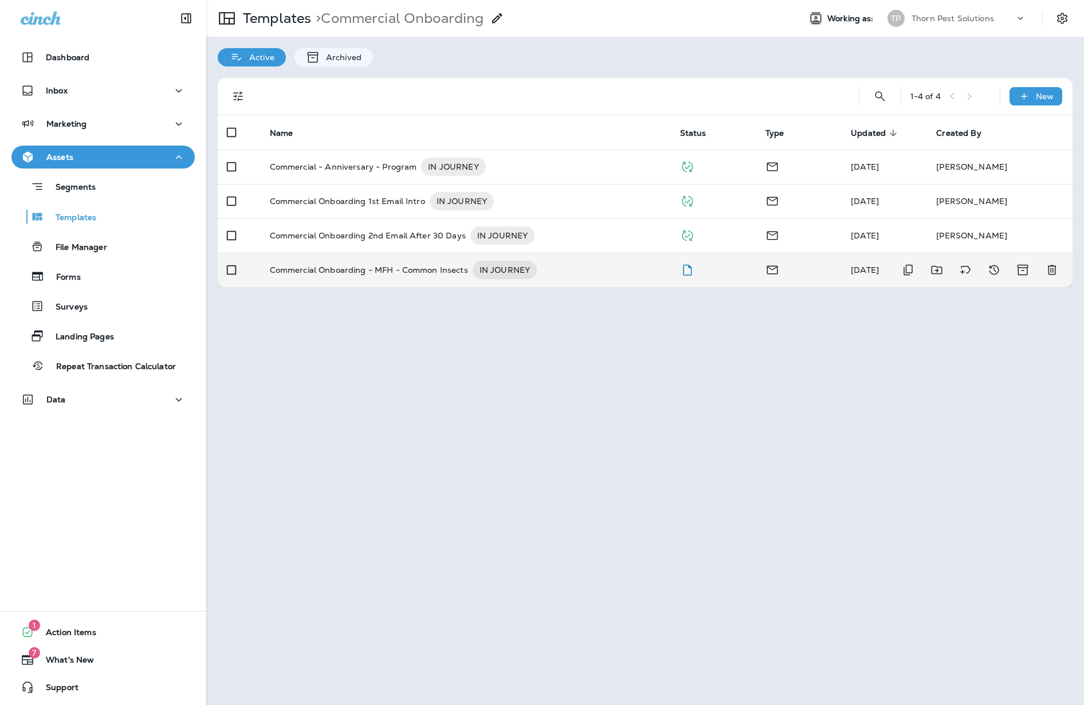
click at [417, 261] on p "Commercial Onboarding - MFH - Common Insects" at bounding box center [369, 270] width 198 height 18
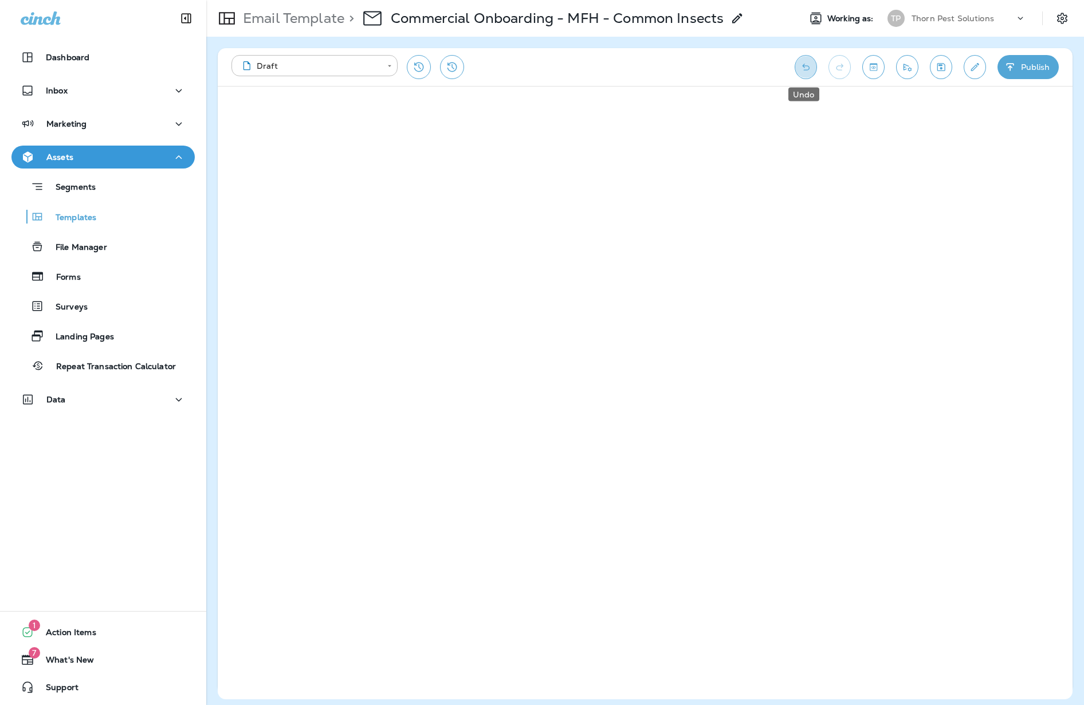
click at [804, 69] on icon "Undo" at bounding box center [806, 66] width 12 height 11
click at [803, 69] on icon "Undo" at bounding box center [806, 66] width 12 height 11
click at [805, 69] on icon "Undo" at bounding box center [806, 66] width 12 height 11
click at [940, 66] on icon "Save" at bounding box center [941, 67] width 8 height 8
click at [874, 70] on icon "Toggle preview" at bounding box center [873, 66] width 12 height 11
